Goal: Transaction & Acquisition: Purchase product/service

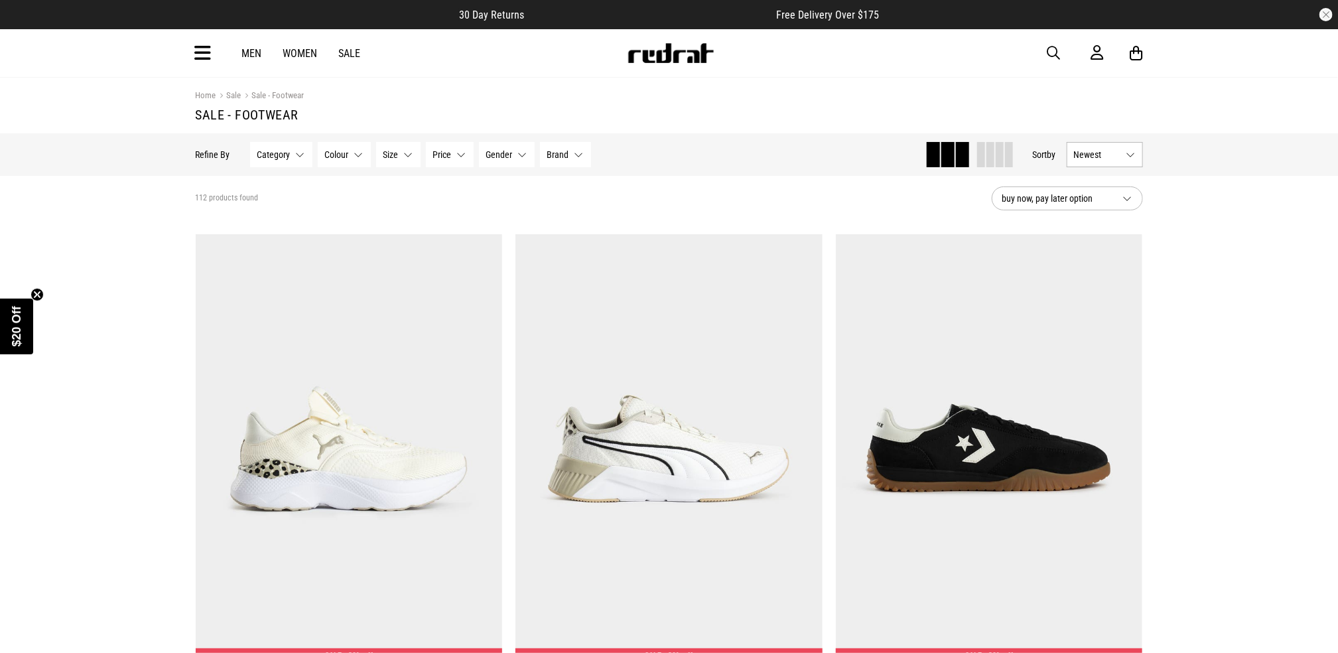
click at [296, 153] on button "Category None selected" at bounding box center [281, 154] width 62 height 25
click at [262, 243] on span at bounding box center [267, 245] width 12 height 12
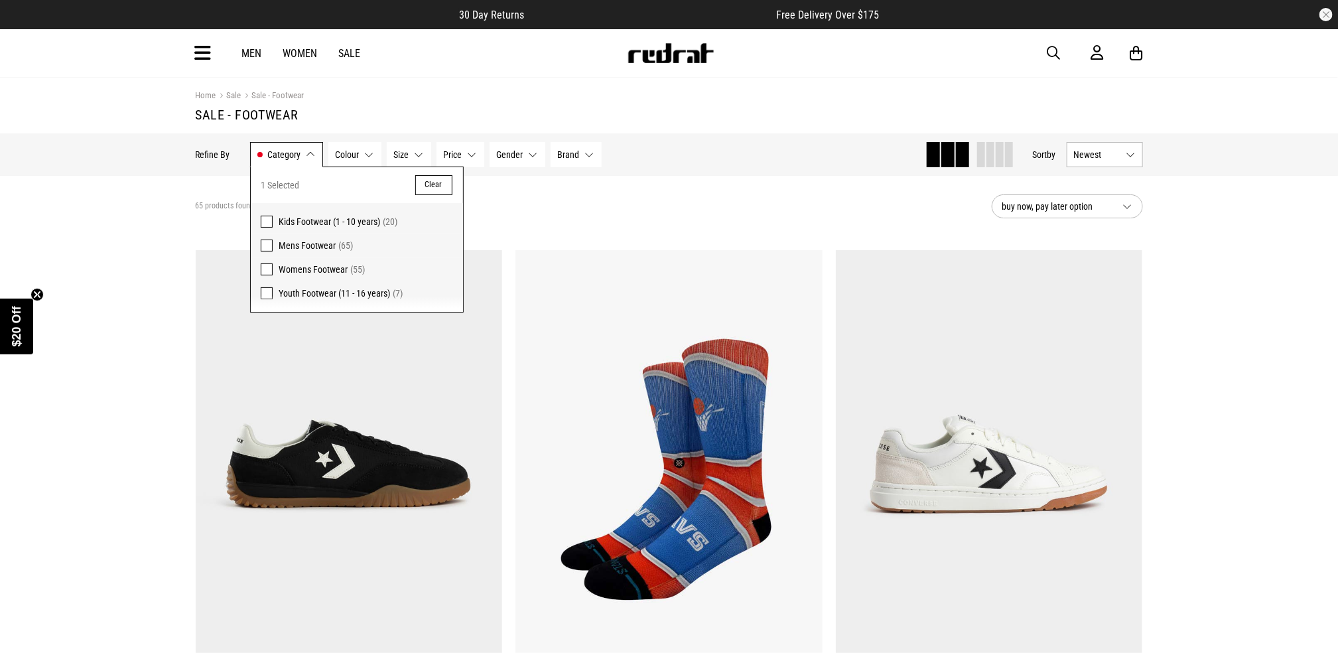
click at [367, 157] on button "Colour None selected" at bounding box center [354, 154] width 53 height 25
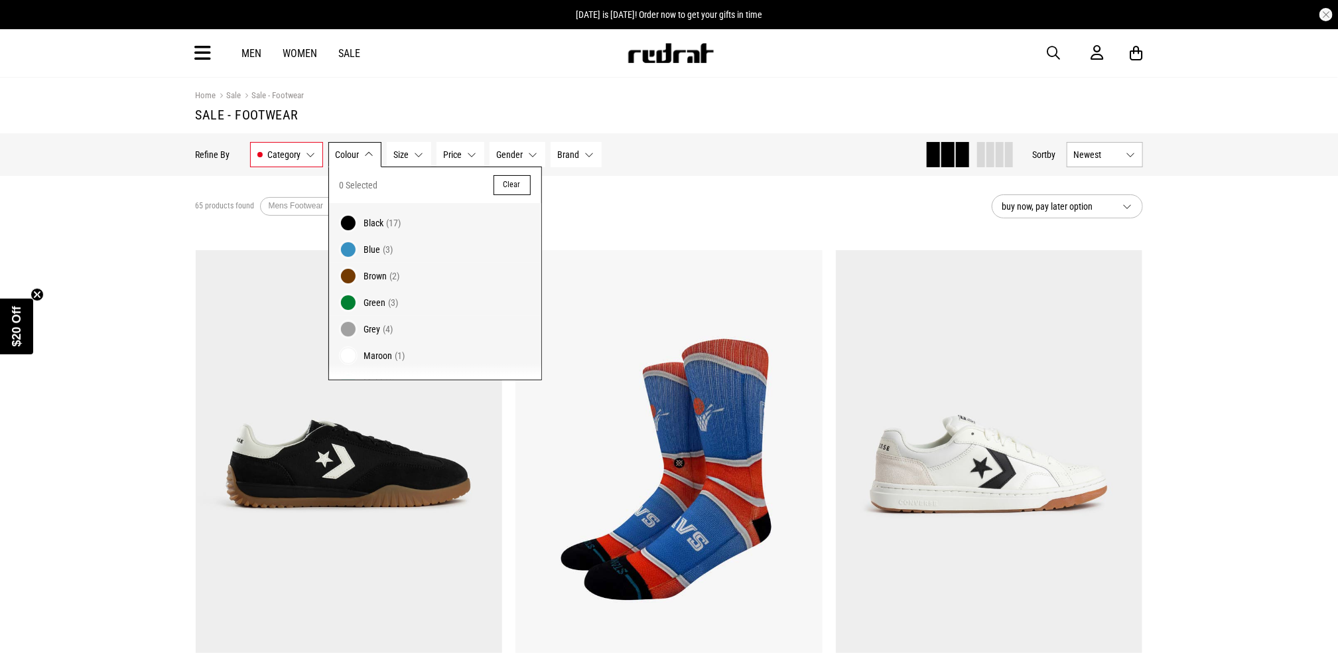
click at [347, 218] on span at bounding box center [348, 223] width 19 height 19
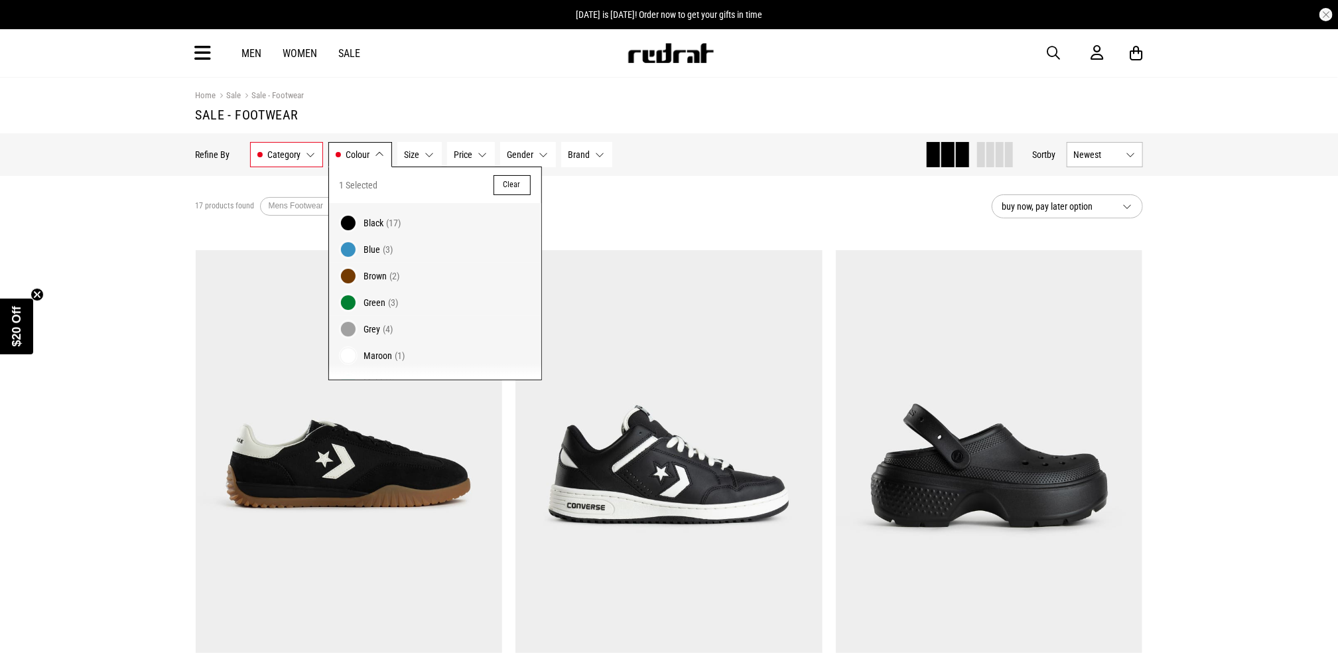
click at [426, 151] on button "Size None selected" at bounding box center [419, 154] width 44 height 25
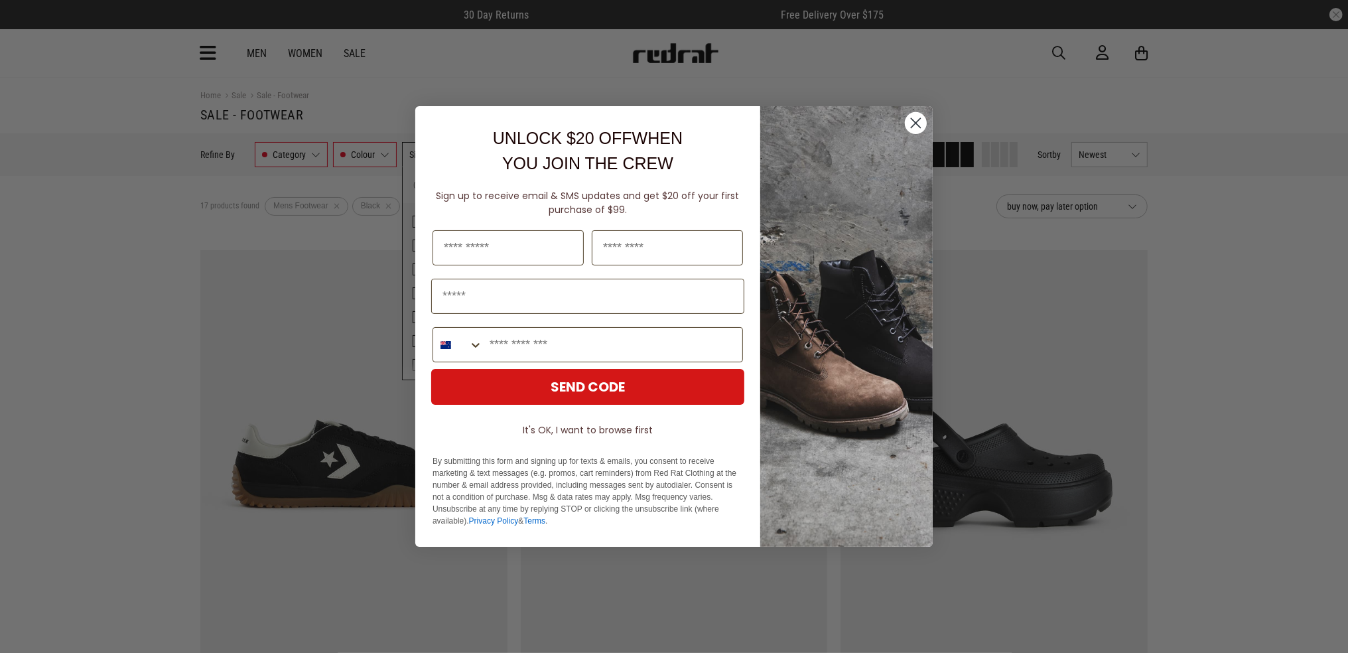
click at [913, 117] on circle "Close dialog" at bounding box center [916, 123] width 22 height 22
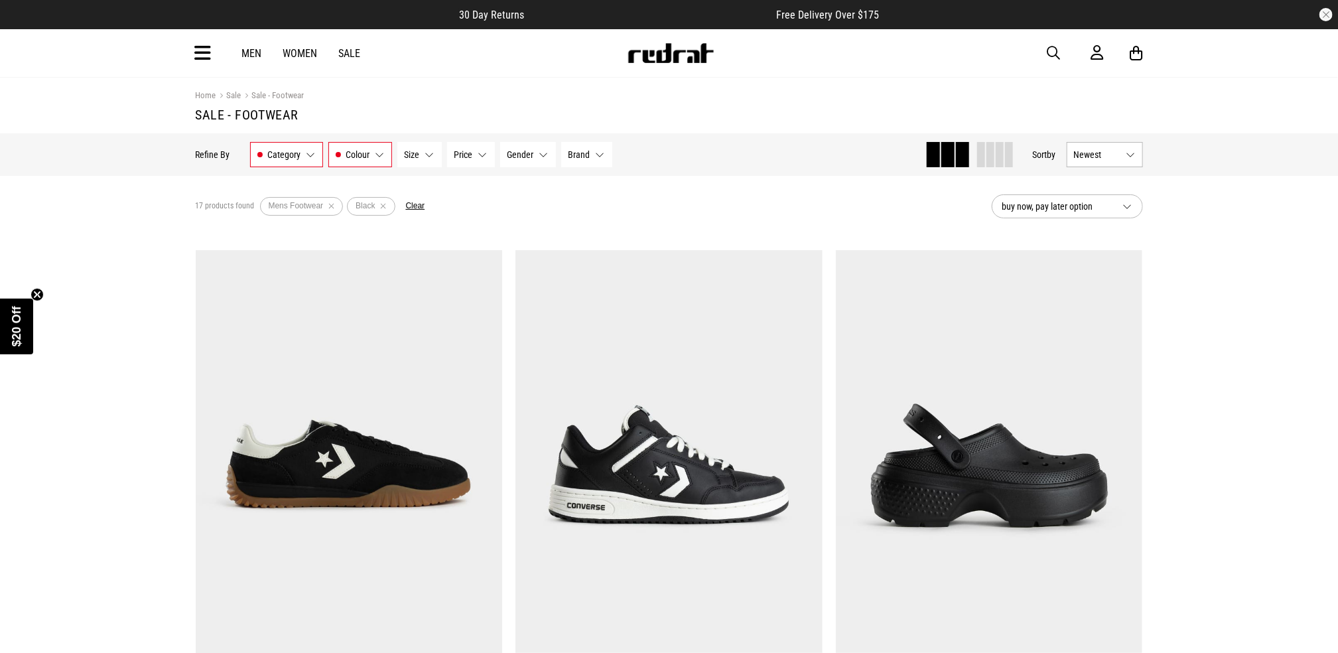
drag, startPoint x: 427, startPoint y: 151, endPoint x: 427, endPoint y: 161, distance: 9.9
click at [427, 152] on button "Size None selected" at bounding box center [419, 154] width 44 height 25
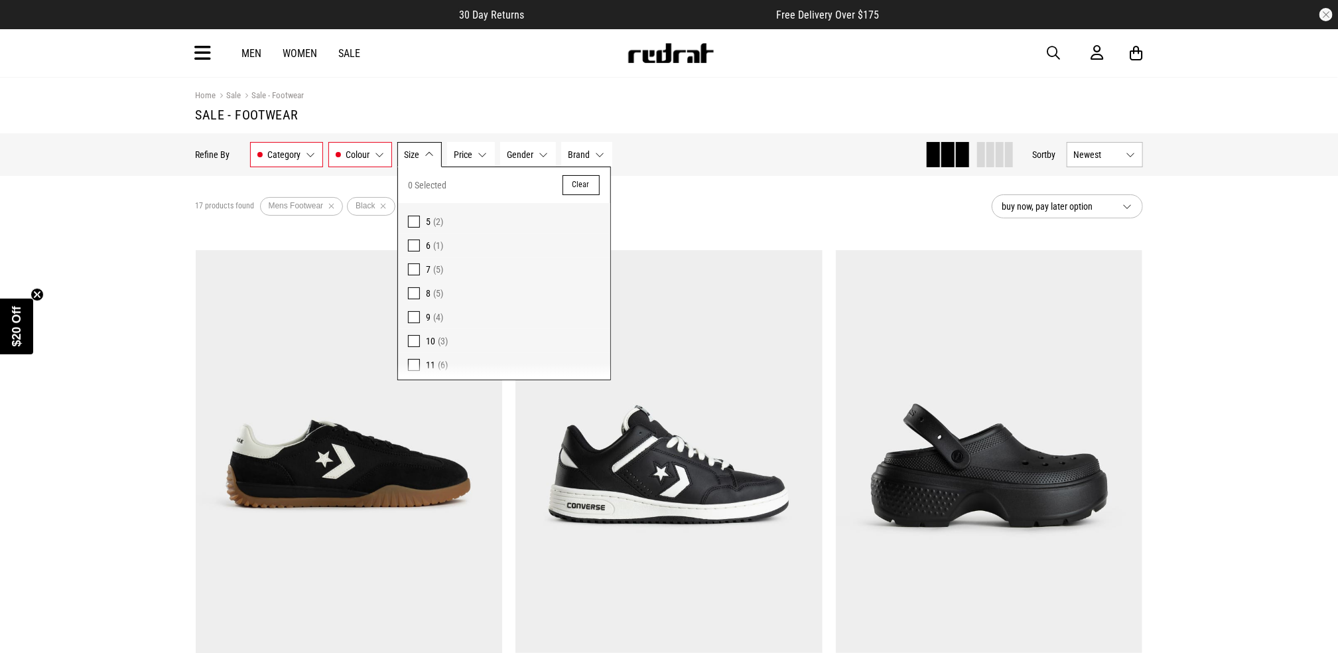
click at [412, 361] on span at bounding box center [414, 365] width 12 height 12
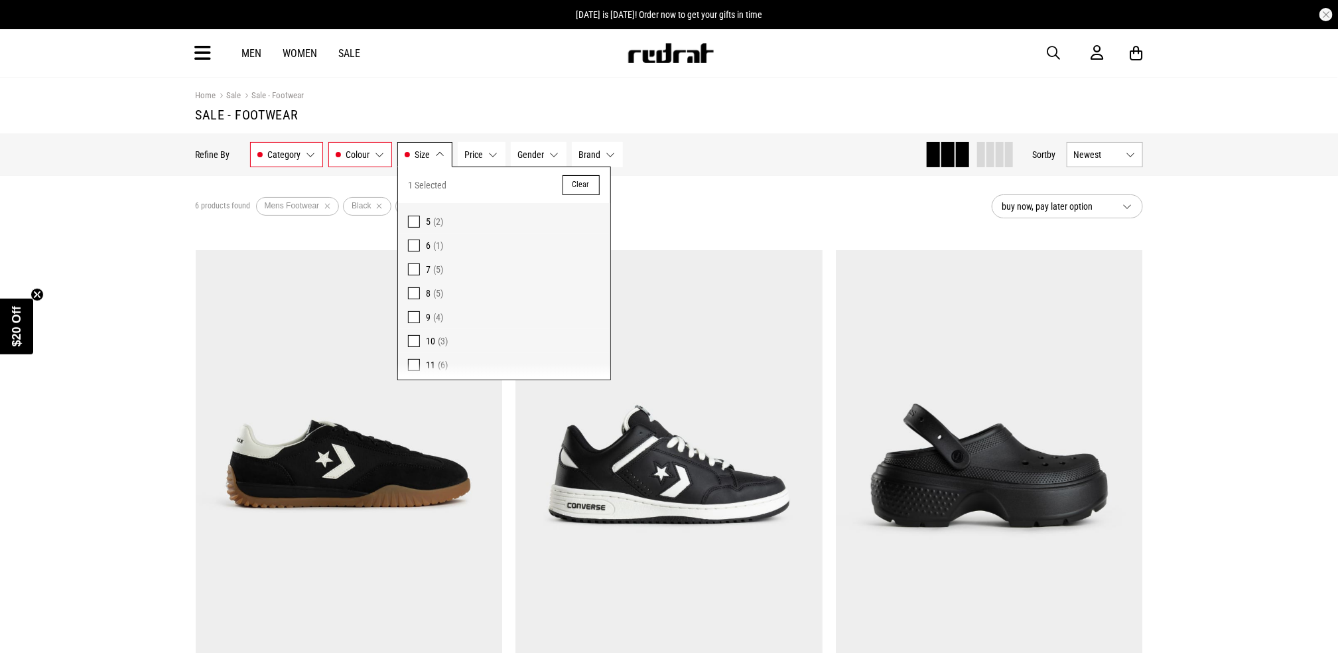
click at [734, 190] on div "6 products found Active Filters Mens Footwear Black 11 Clear" at bounding box center [588, 206] width 785 height 40
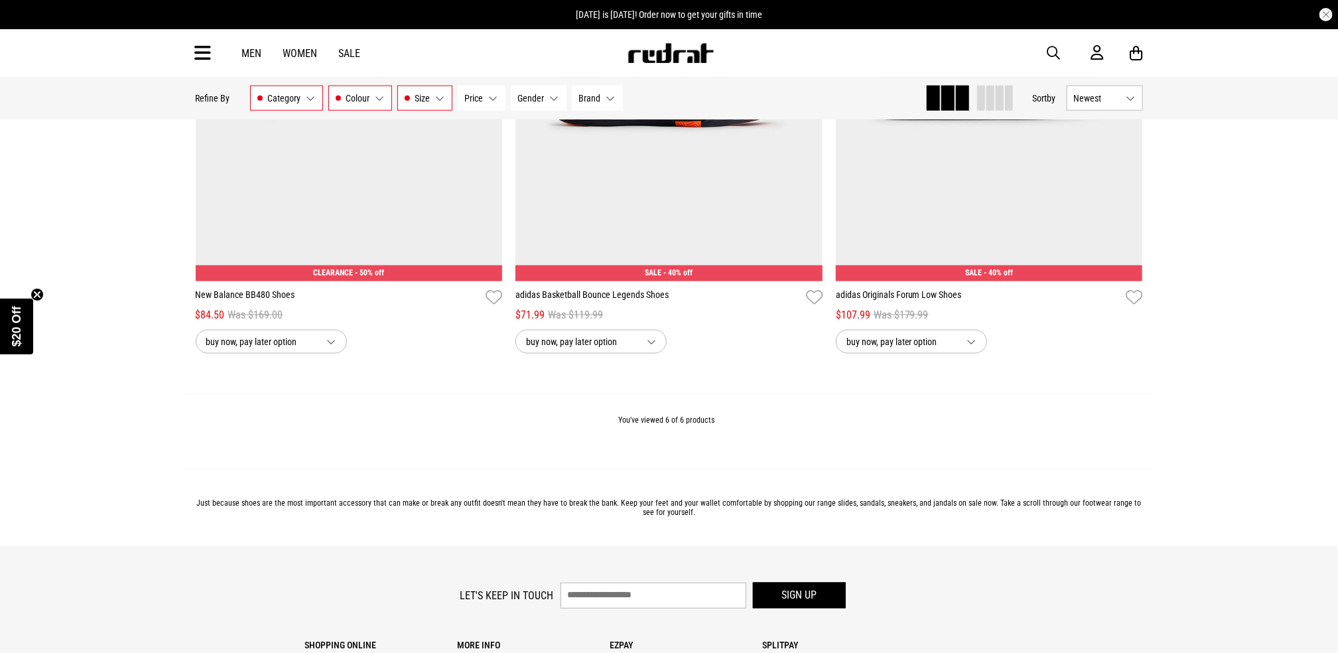
scroll to position [1061, 0]
